Goal: Check status: Check status

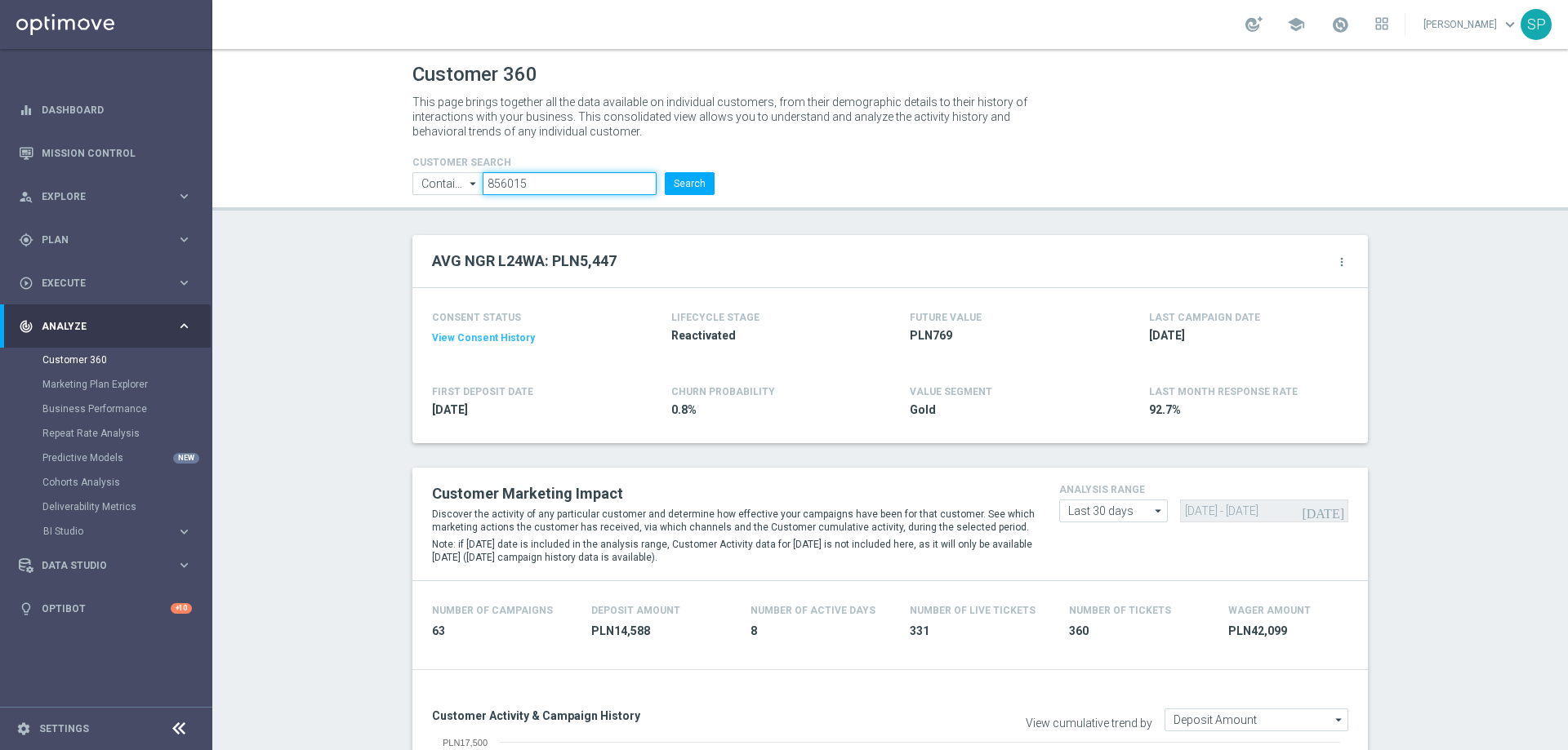
click at [518, 185] on input "856015" at bounding box center [569, 184] width 174 height 23
paste input "1551273"
type input "1551273"
click at [665, 173] on button "Search" at bounding box center [690, 184] width 50 height 23
